Goal: Task Accomplishment & Management: Use online tool/utility

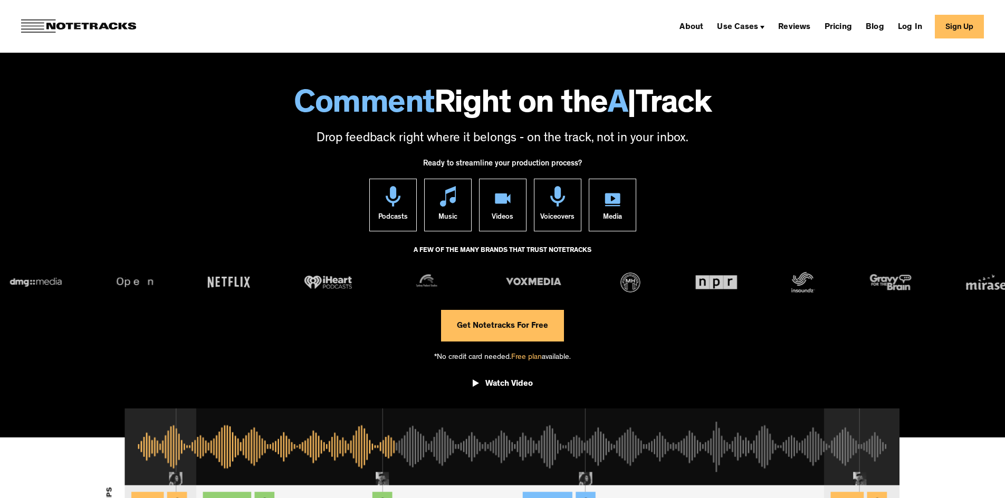
click at [911, 26] on link "Log In" at bounding box center [910, 26] width 33 height 17
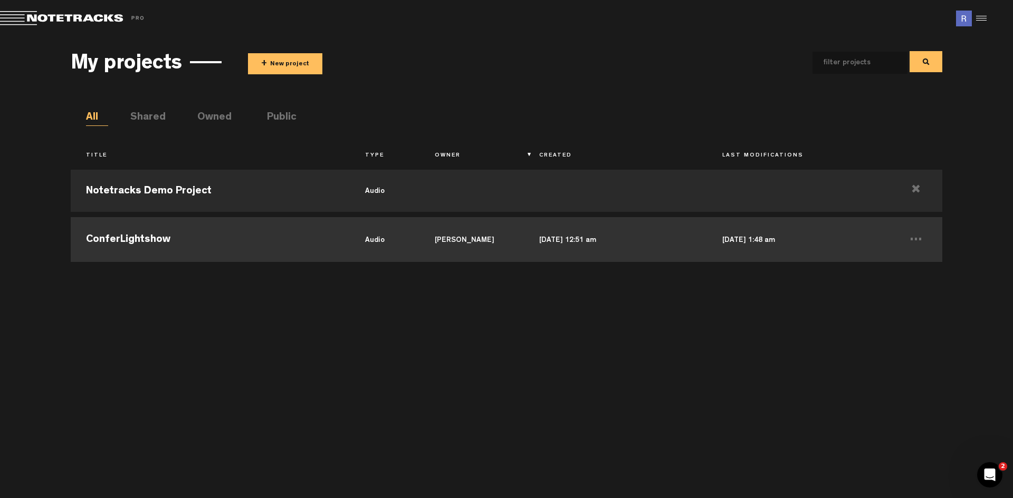
click at [111, 237] on td "ConferLightshow" at bounding box center [210, 238] width 279 height 47
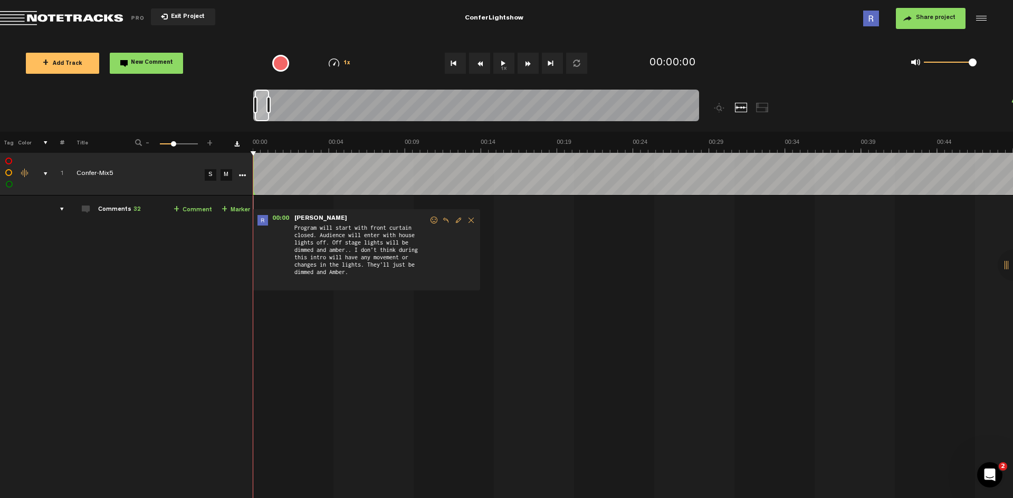
click at [505, 59] on button "1x" at bounding box center [503, 63] width 21 height 21
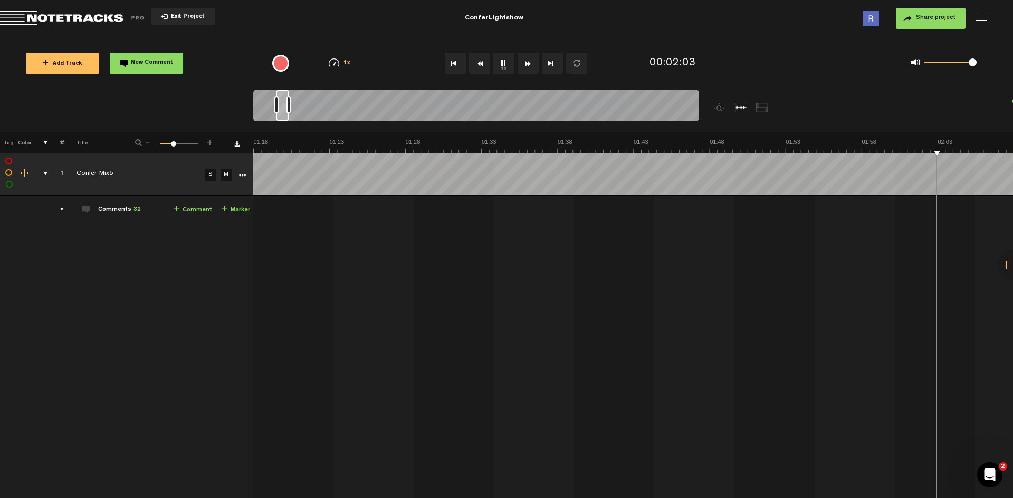
scroll to position [0, 1519]
click at [455, 62] on button "Go to beginning" at bounding box center [455, 63] width 21 height 21
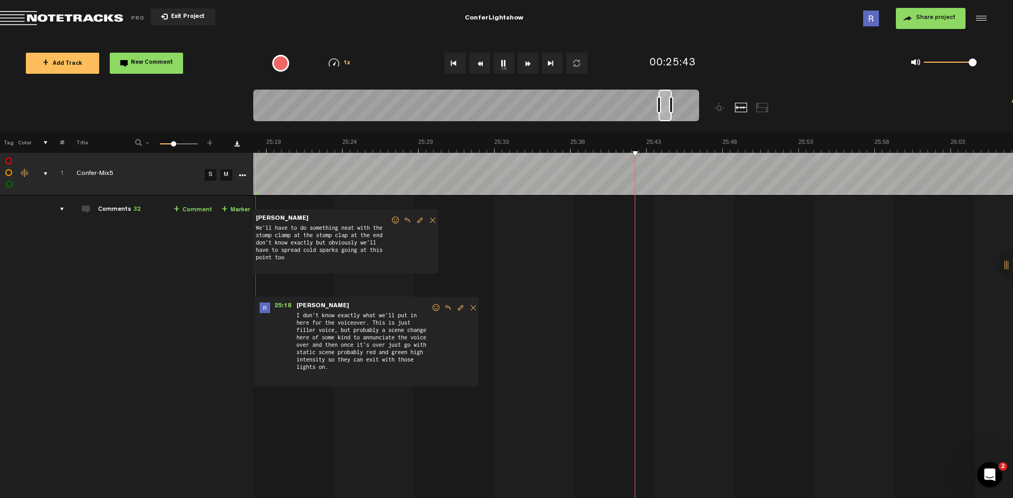
scroll to position [0, 23399]
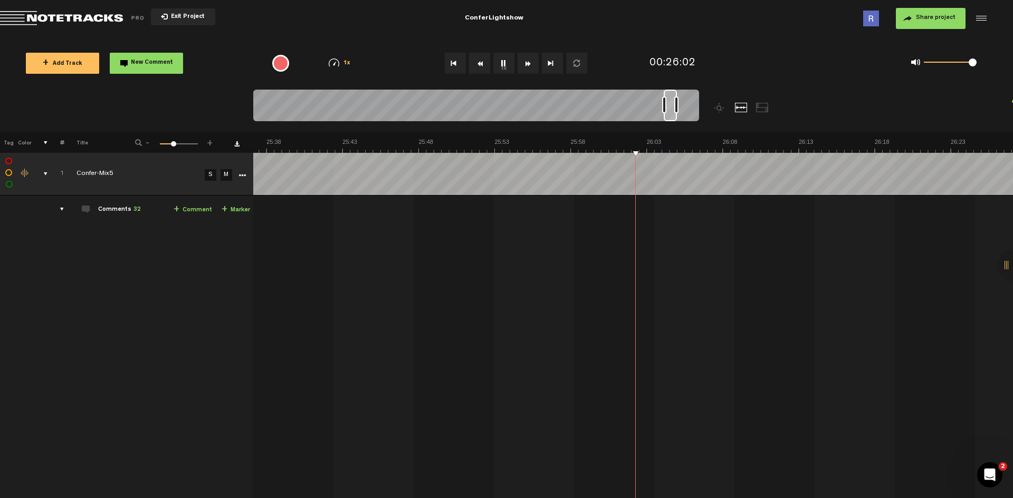
scroll to position [0, 23703]
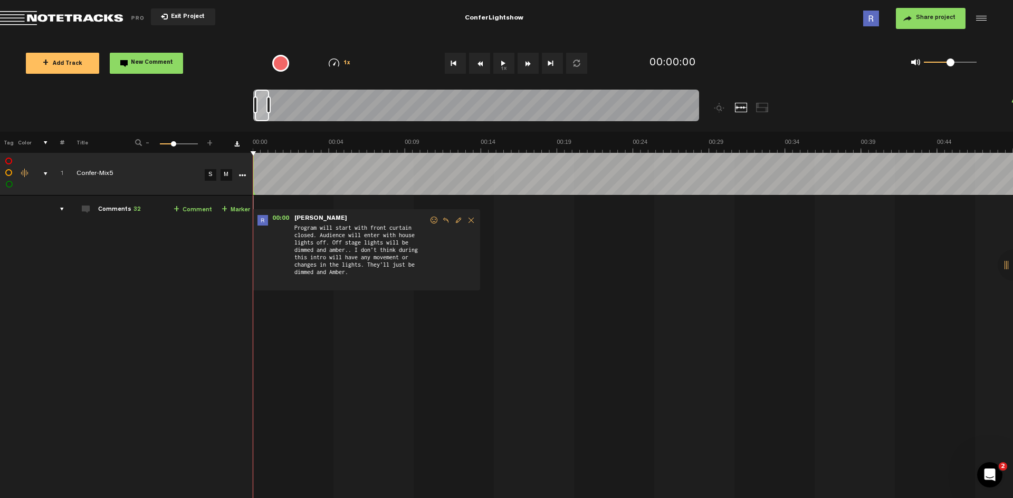
click at [503, 64] on button "1x" at bounding box center [503, 63] width 21 height 21
click at [451, 62] on button "Go to beginning" at bounding box center [455, 63] width 21 height 21
click at [502, 64] on button "1x" at bounding box center [503, 63] width 21 height 21
click at [501, 63] on button "1x" at bounding box center [503, 63] width 21 height 21
click at [505, 60] on button "1x" at bounding box center [503, 63] width 21 height 21
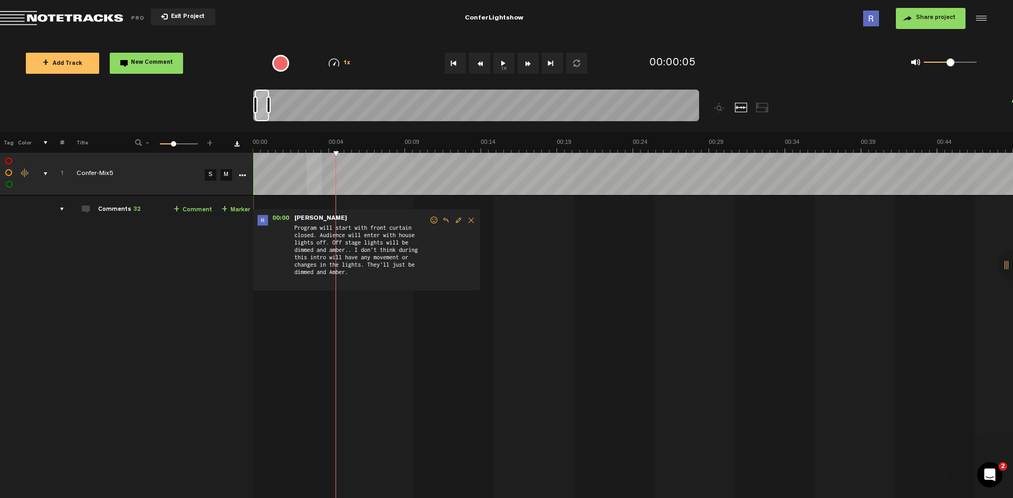
click at [322, 154] on div "+ New drawing Tag Color # Title - 1 100 34 + 1 Confer-Mix5 S M Export to Headli…" at bounding box center [506, 407] width 1013 height 550
click at [503, 63] on button "1x" at bounding box center [503, 63] width 21 height 21
drag, startPoint x: 956, startPoint y: 62, endPoint x: 987, endPoint y: 63, distance: 31.1
click at [987, 63] on div "0 1 1" at bounding box center [881, 63] width 232 height 31
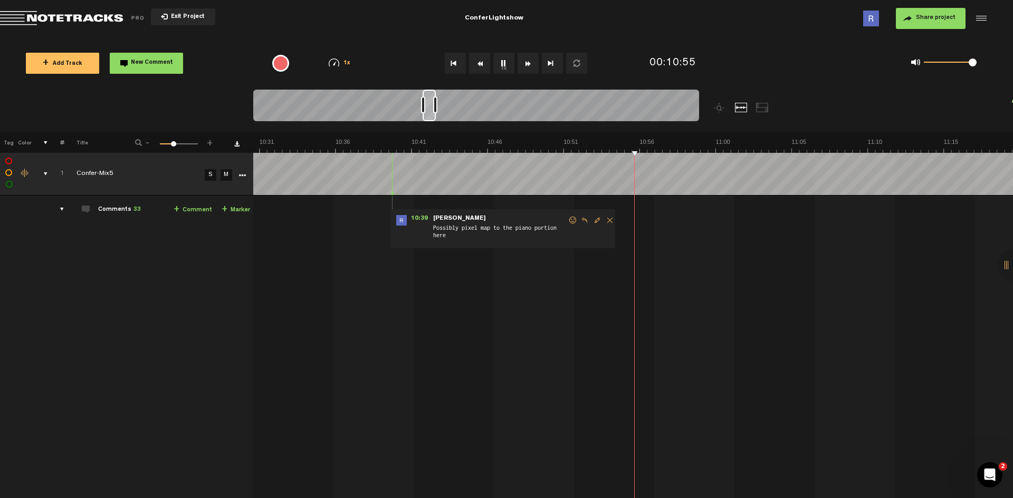
scroll to position [0, 9723]
click at [503, 64] on button "1x" at bounding box center [503, 63] width 21 height 21
